Goal: Task Accomplishment & Management: Check status

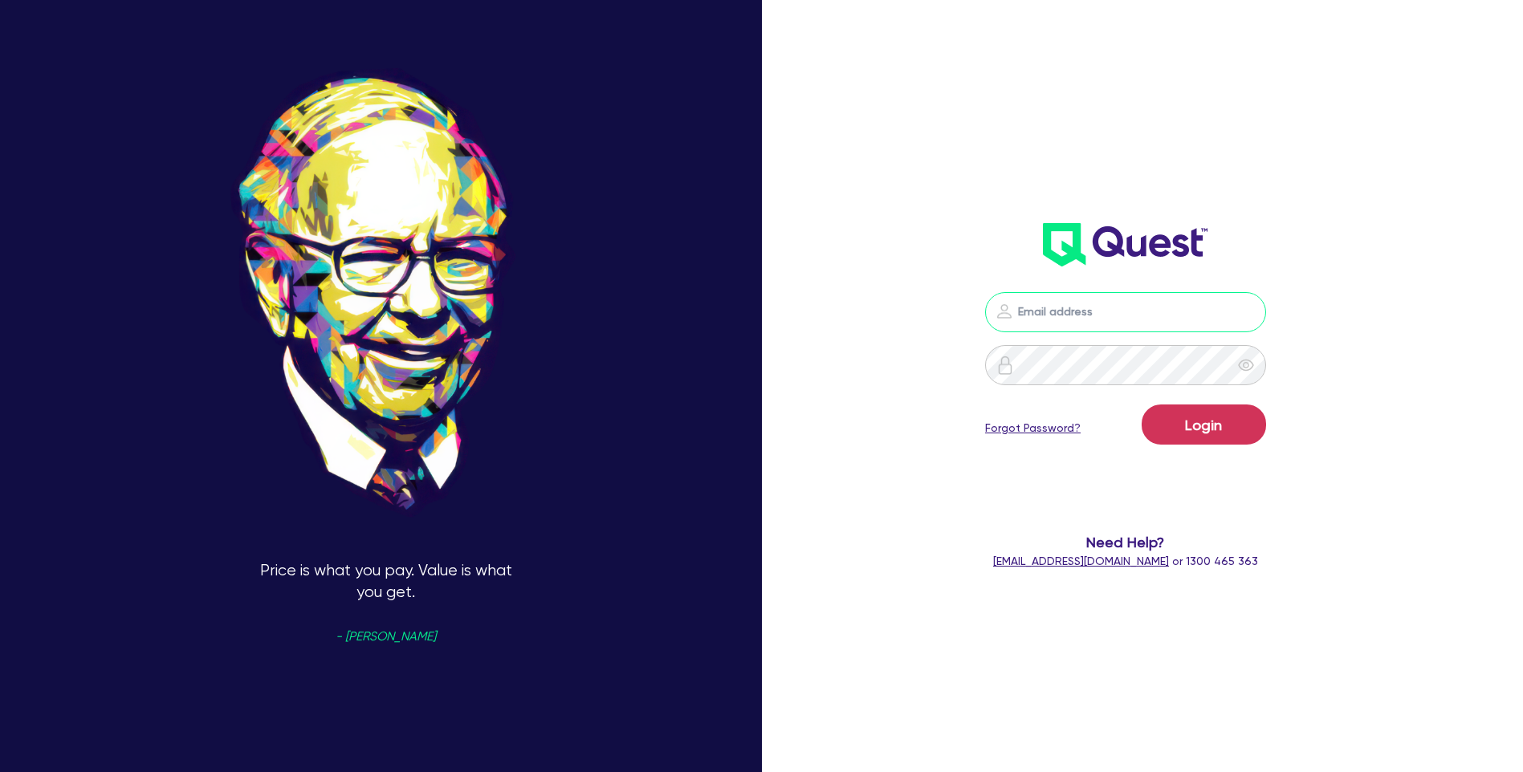
click at [1078, 317] on input "email" at bounding box center [1125, 312] width 281 height 40
type input "peter.paling@laurentide.com.au"
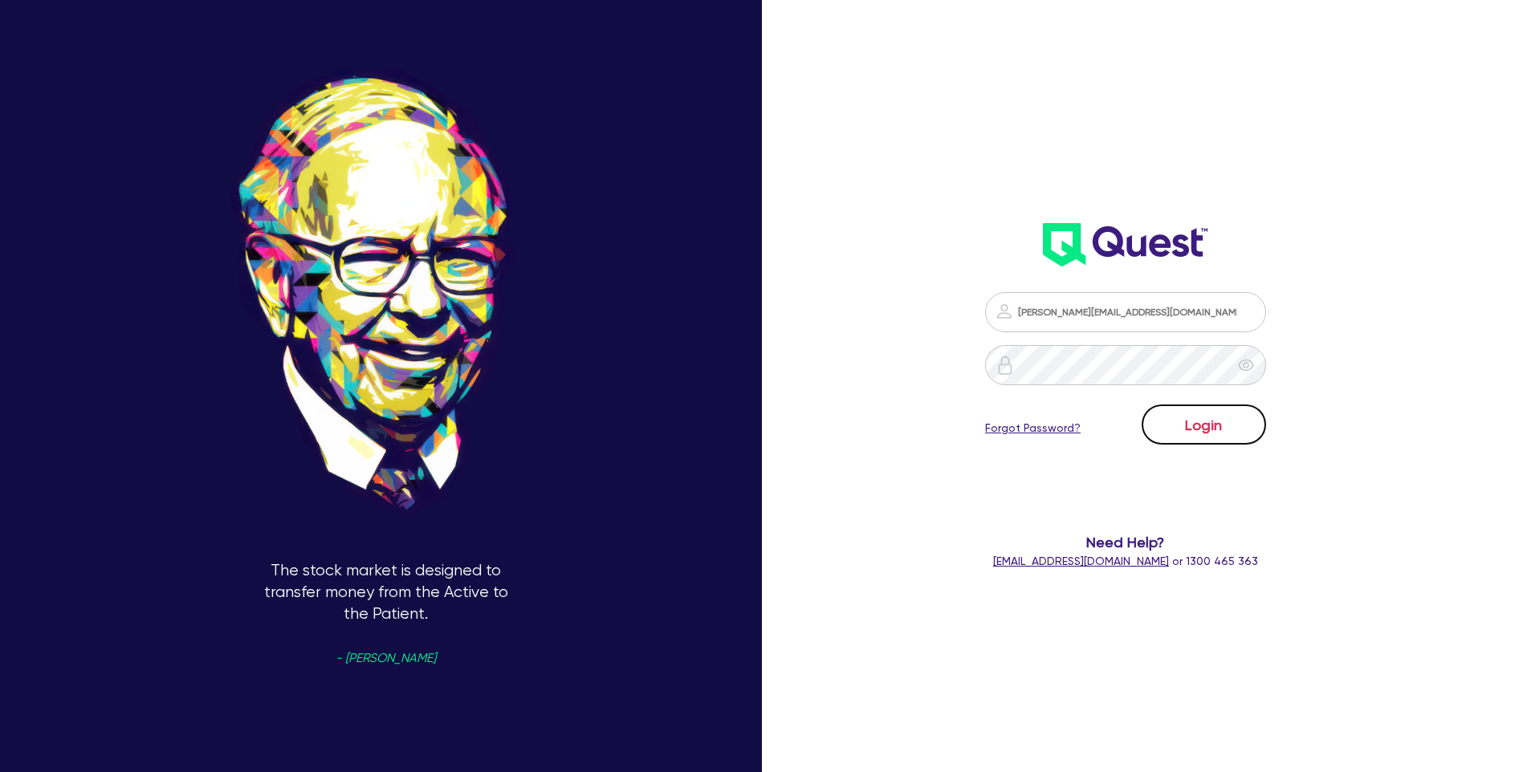
click at [1209, 420] on button "Login" at bounding box center [1204, 425] width 124 height 40
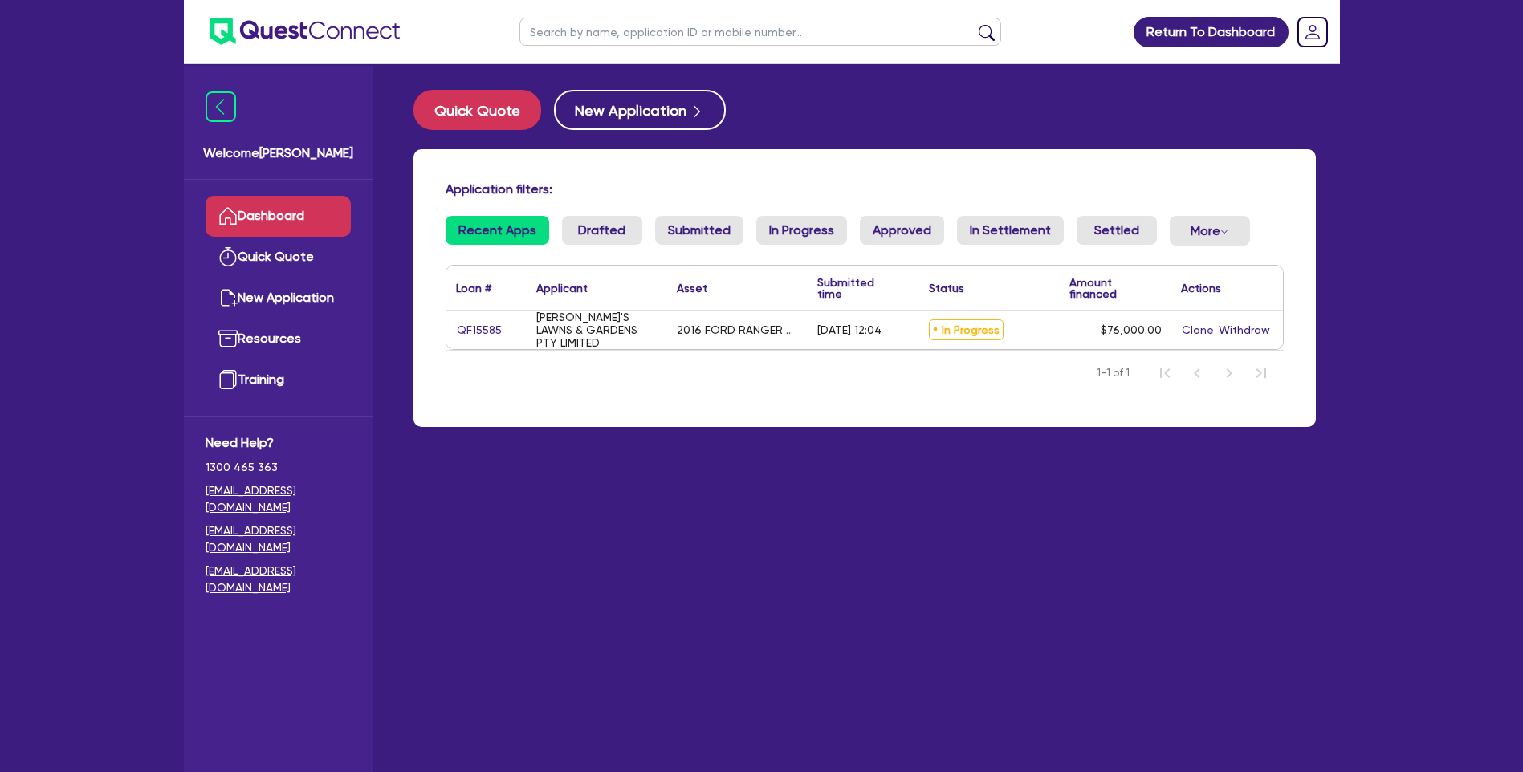
click at [829, 408] on div "Application filters: Recent Apps Drafted Submitted In Progress Approved In Sett…" at bounding box center [864, 288] width 902 height 278
drag, startPoint x: 534, startPoint y: 321, endPoint x: 1012, endPoint y: 344, distance: 478.2
click at [1012, 344] on div "QF15585 [PERSON_NAME]'S LAWNS & GARDENS PTY LIMITED 2016 FORD RANGER XL PX MKII…" at bounding box center [864, 330] width 837 height 39
drag, startPoint x: 1012, startPoint y: 344, endPoint x: 898, endPoint y: 391, distance: 123.5
click at [898, 391] on nav "1-1 of 1" at bounding box center [865, 372] width 838 height 45
